Goal: Information Seeking & Learning: Check status

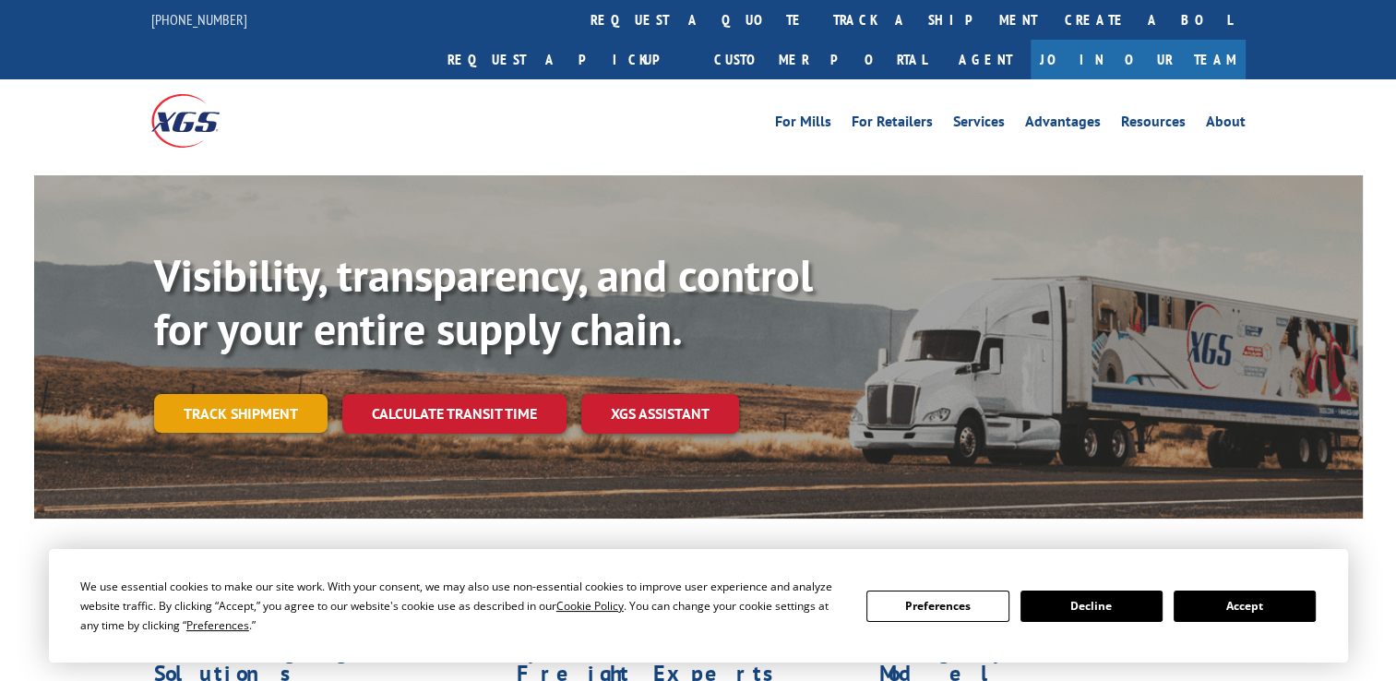
click at [245, 394] on link "Track shipment" at bounding box center [240, 413] width 173 height 39
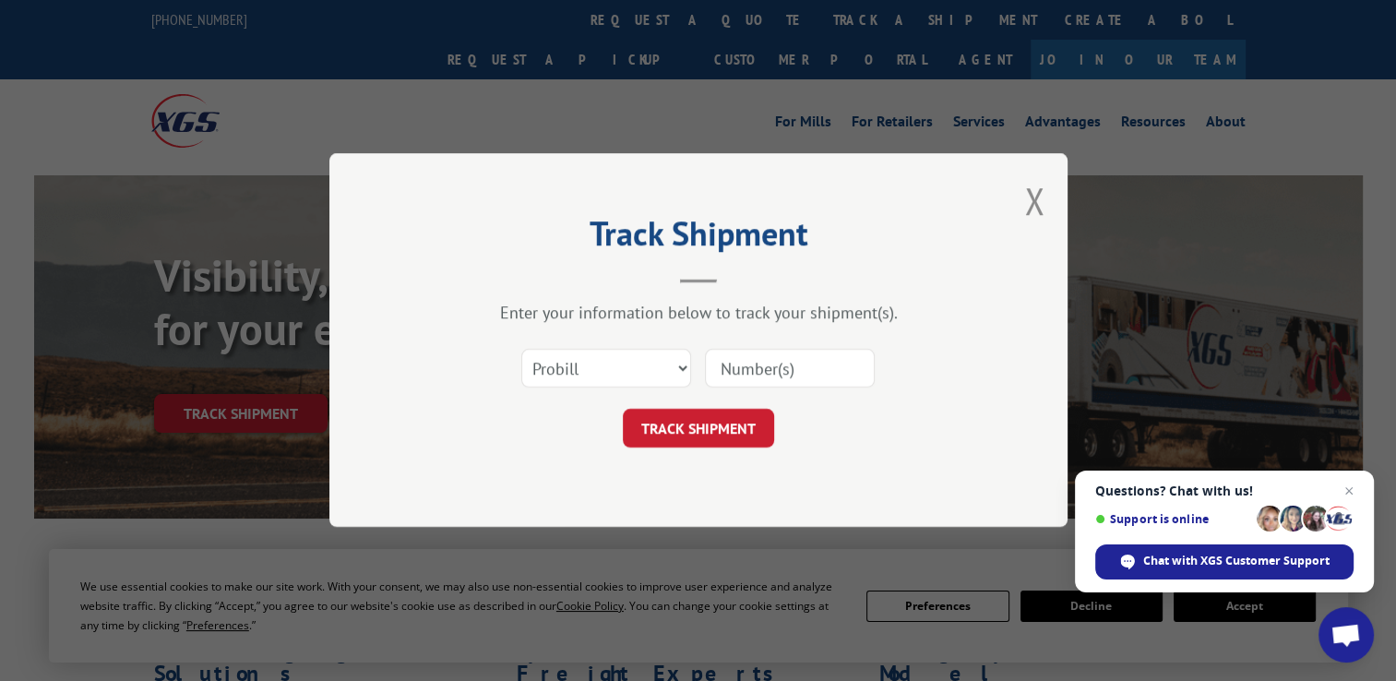
paste input "17640304"
type input "17640304"
click at [686, 425] on button "TRACK SHIPMENT" at bounding box center [698, 429] width 151 height 39
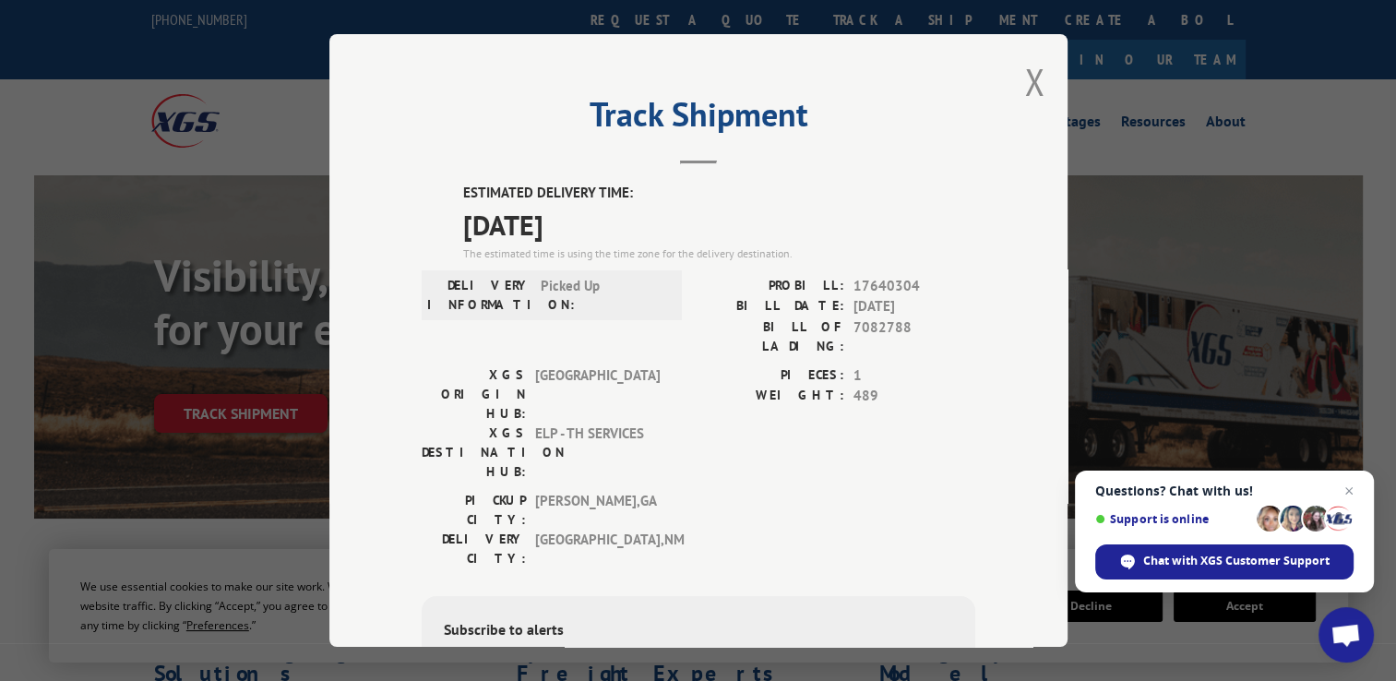
click at [1037, 68] on div "Track Shipment ESTIMATED DELIVERY TIME: [DATE] The estimated time is using the …" at bounding box center [698, 340] width 738 height 613
click at [1026, 75] on button "Close modal" at bounding box center [1034, 81] width 20 height 49
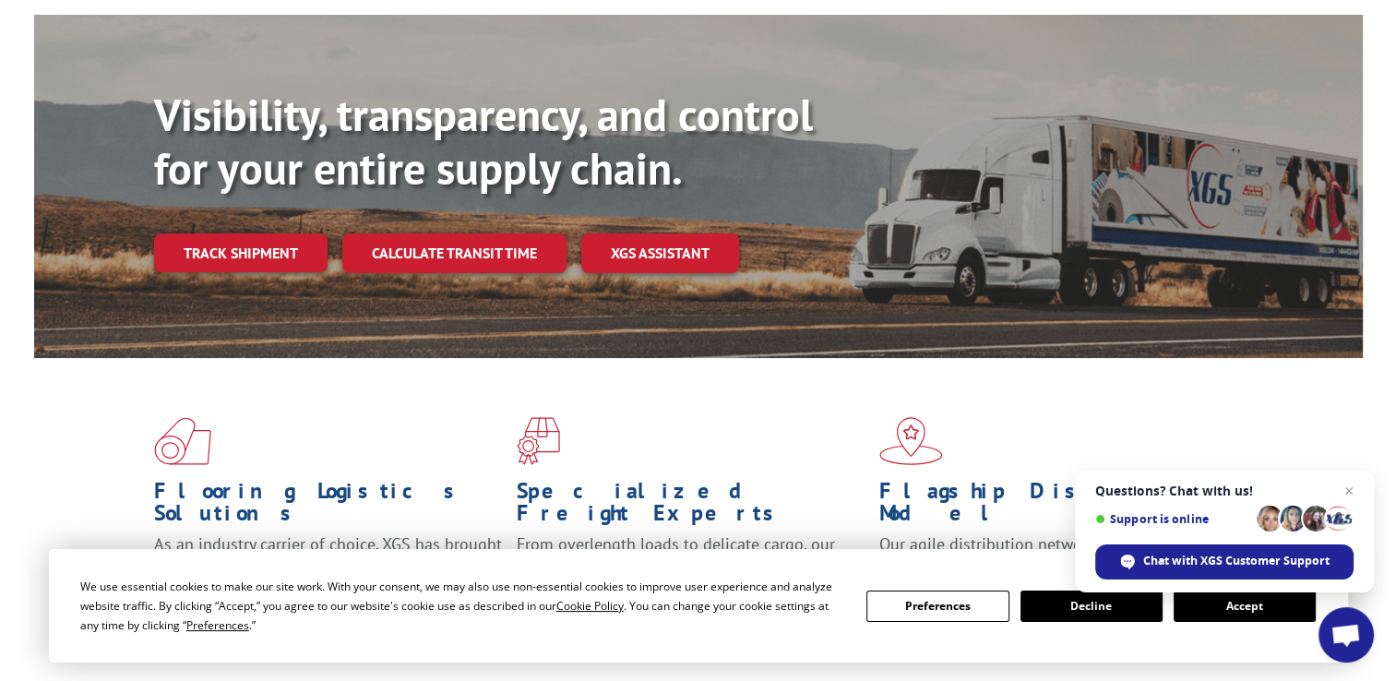
scroll to position [277, 0]
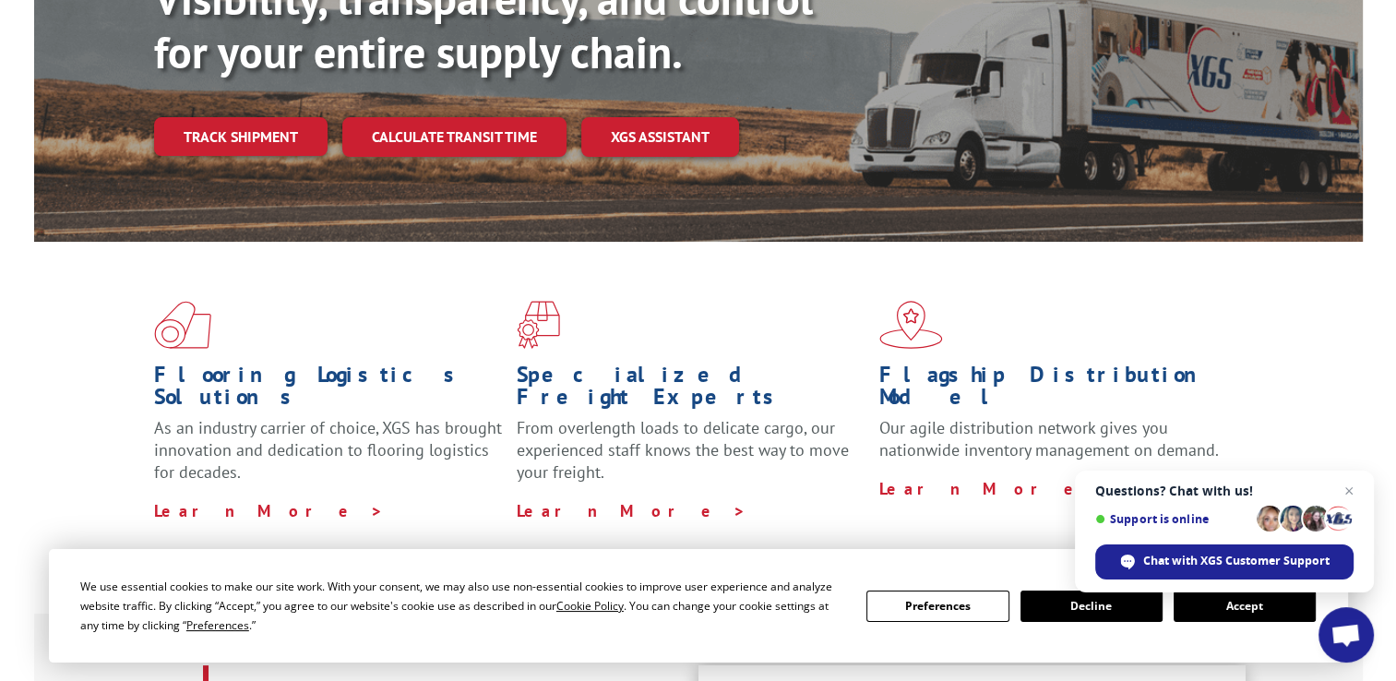
drag, startPoint x: 251, startPoint y: 93, endPoint x: 250, endPoint y: 109, distance: 15.7
click at [251, 117] on link "Track shipment" at bounding box center [240, 136] width 173 height 39
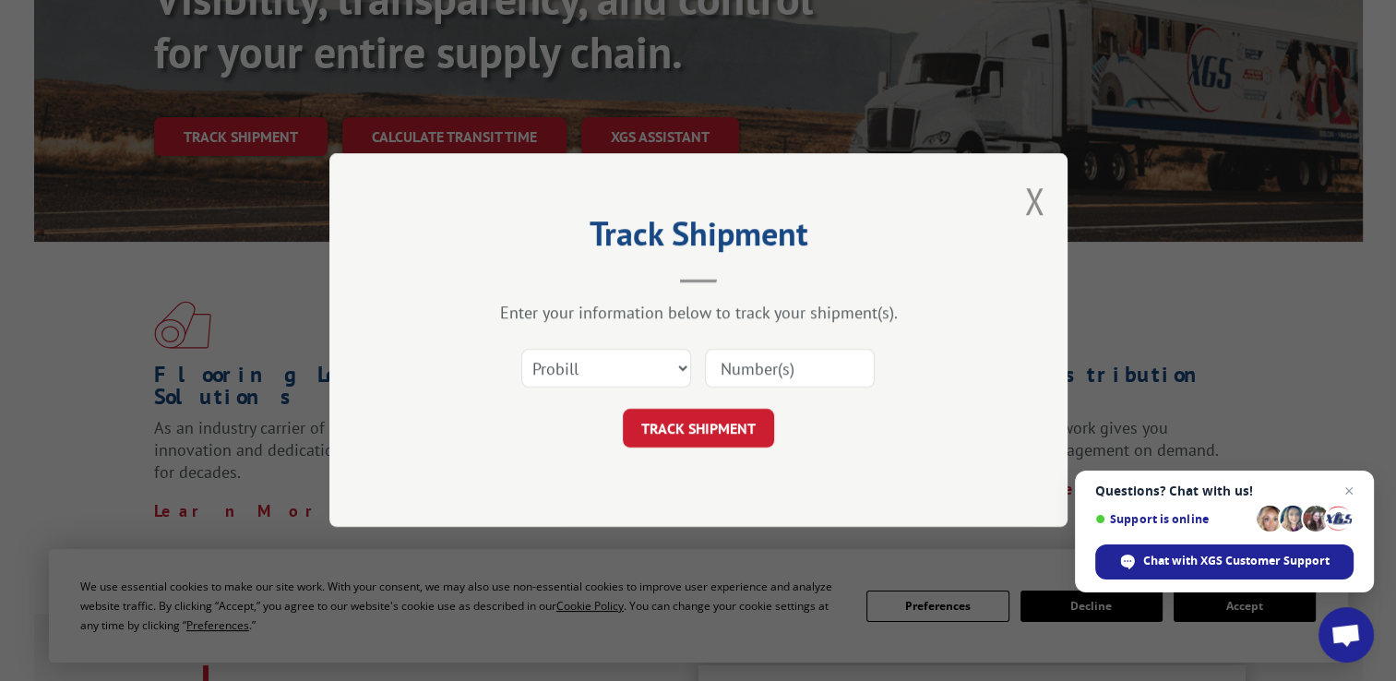
click at [814, 358] on input at bounding box center [790, 369] width 170 height 39
paste input "17481334"
type input "17481334"
click at [702, 415] on button "TRACK SHIPMENT" at bounding box center [698, 429] width 151 height 39
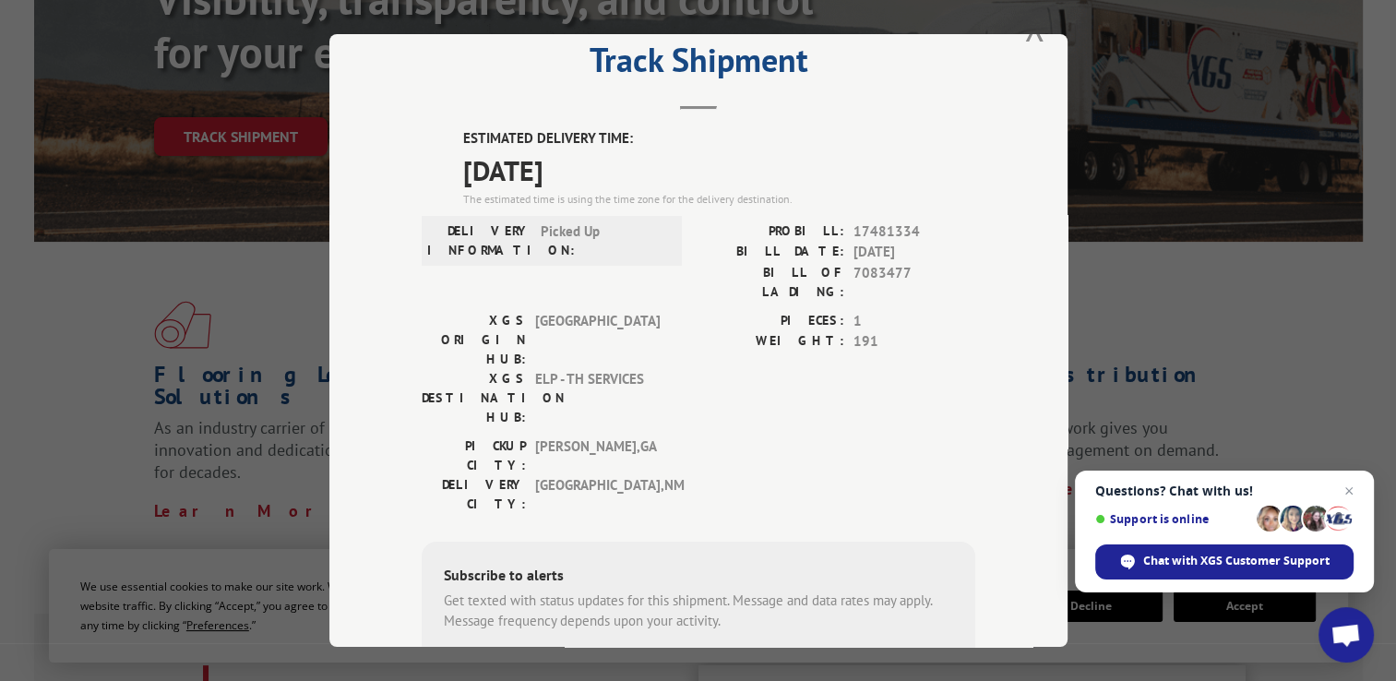
scroll to position [0, 0]
